Goal: Task Accomplishment & Management: Manage account settings

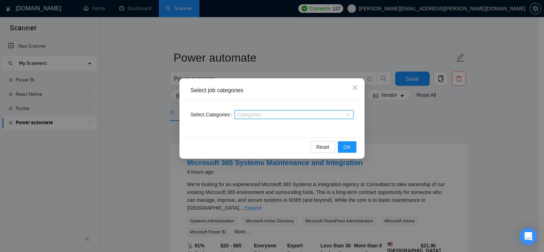
click at [307, 120] on div "Categories" at bounding box center [294, 114] width 119 height 11
click at [350, 115] on div "Categories" at bounding box center [294, 114] width 119 height 9
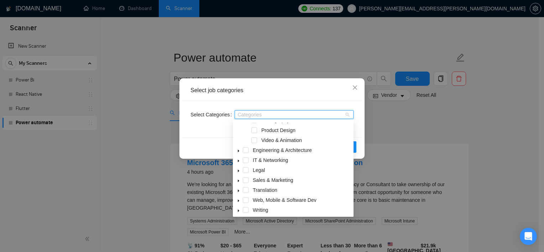
scroll to position [278, 0]
click at [239, 149] on icon "caret-down" at bounding box center [239, 149] width 4 height 4
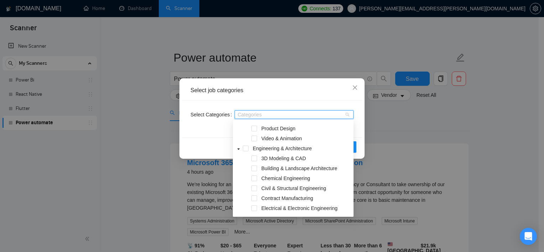
click at [238, 145] on span at bounding box center [238, 148] width 9 height 9
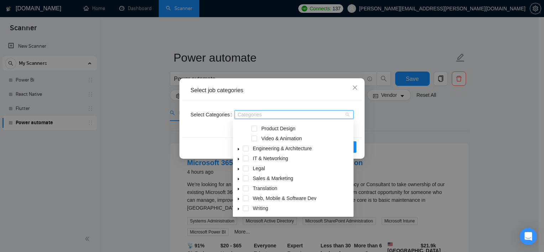
click at [239, 159] on icon "caret-down" at bounding box center [239, 159] width 4 height 4
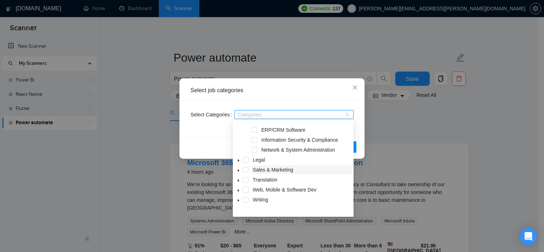
scroll to position [301, 0]
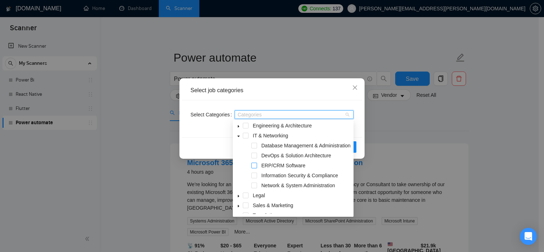
click at [255, 169] on span at bounding box center [255, 166] width 6 height 6
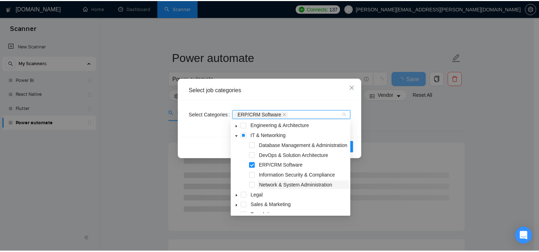
scroll to position [336, 0]
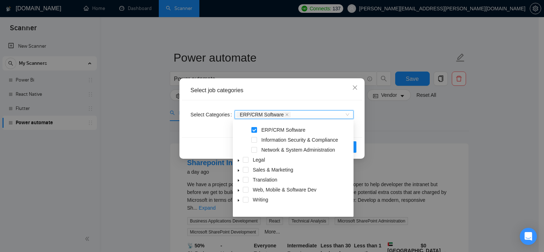
click at [403, 137] on div "Select job categories Select Categories ERP/CRM Software ERP/CRM Software Reset…" at bounding box center [272, 126] width 544 height 252
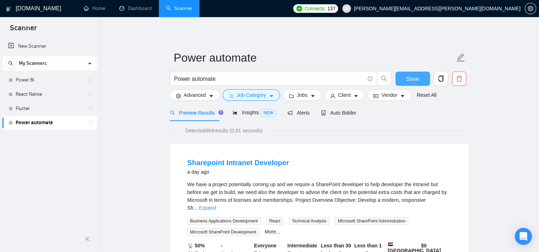
click at [415, 81] on span "Save" at bounding box center [412, 78] width 13 height 9
click at [73, 171] on div "New Scanner My Scanners Power Bi React Native Flutter Power automate" at bounding box center [50, 132] width 100 height 188
click at [35, 60] on span "My Scanners" at bounding box center [33, 63] width 28 height 14
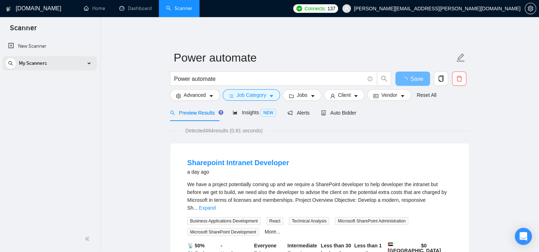
click at [34, 63] on span "My Scanners" at bounding box center [33, 63] width 28 height 14
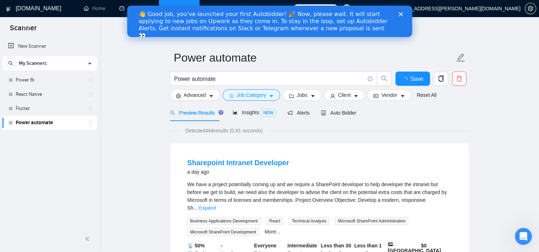
scroll to position [0, 0]
click at [424, 76] on button "Save" at bounding box center [412, 79] width 35 height 14
click at [400, 15] on icon "Close" at bounding box center [400, 14] width 4 height 4
